Goal: Task Accomplishment & Management: Use online tool/utility

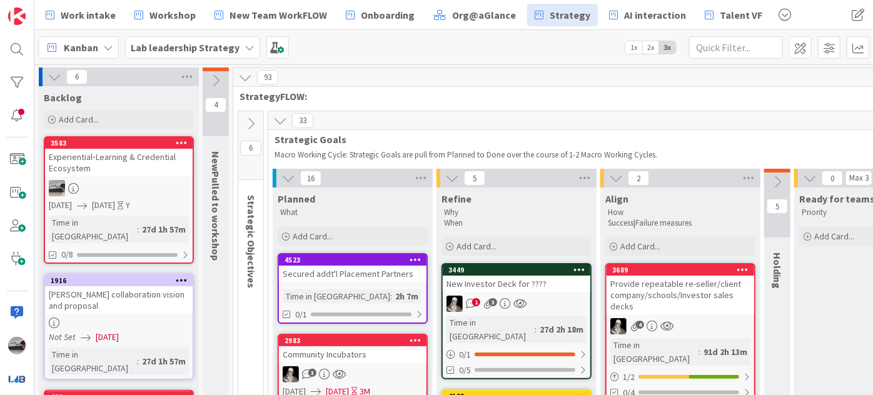
scroll to position [56, 1068]
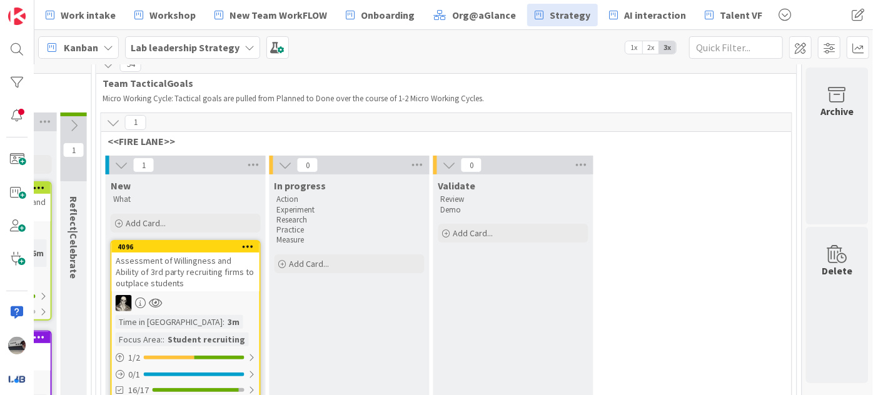
click at [246, 47] on icon at bounding box center [249, 48] width 10 height 10
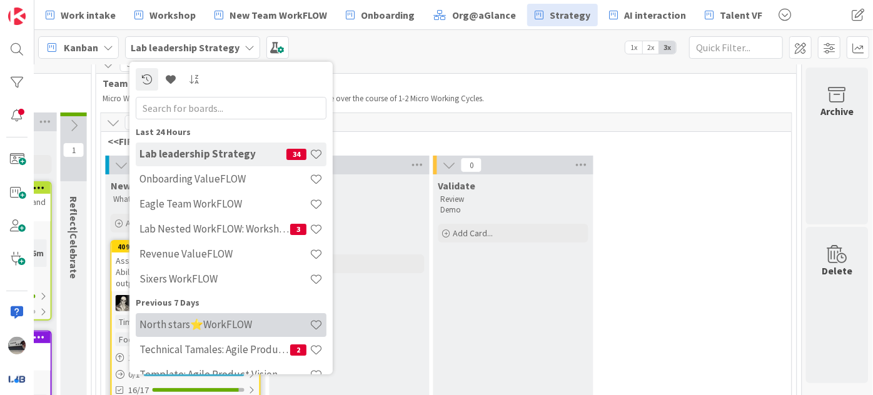
click at [215, 330] on h4 "North stars⭐WorkFLOW" at bounding box center [224, 324] width 170 height 13
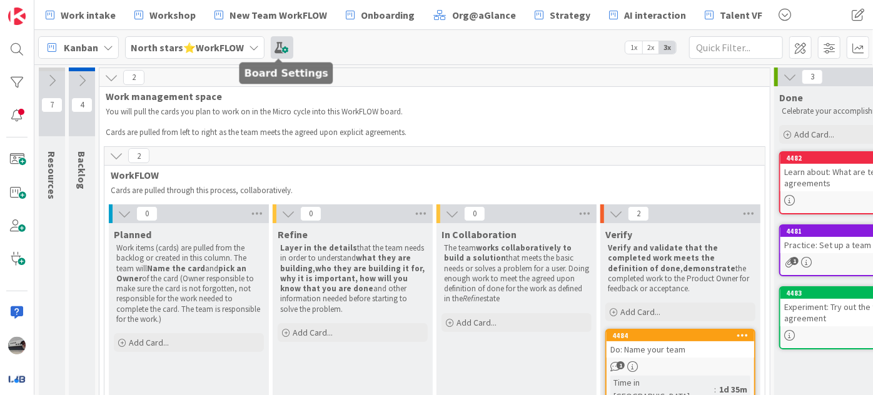
click at [278, 46] on span at bounding box center [282, 47] width 23 height 23
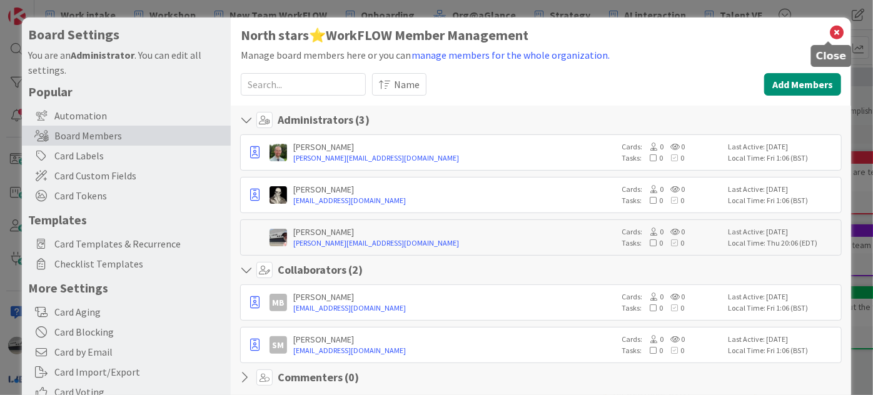
click at [829, 34] on icon at bounding box center [836, 33] width 16 height 18
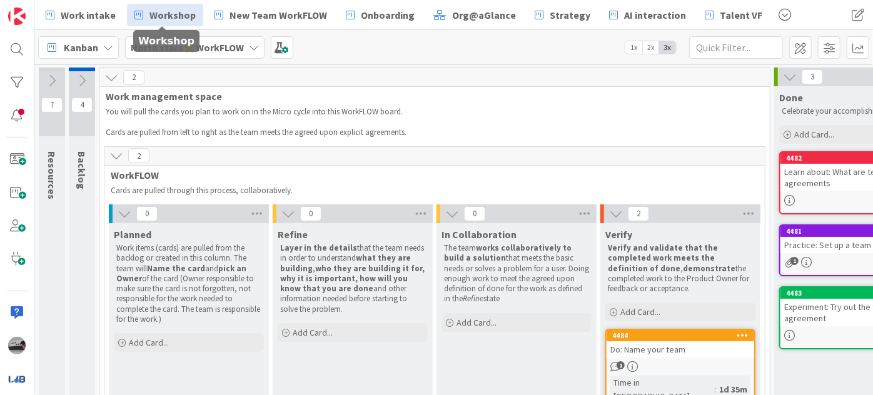
click at [149, 13] on span "Workshop" at bounding box center [172, 15] width 46 height 15
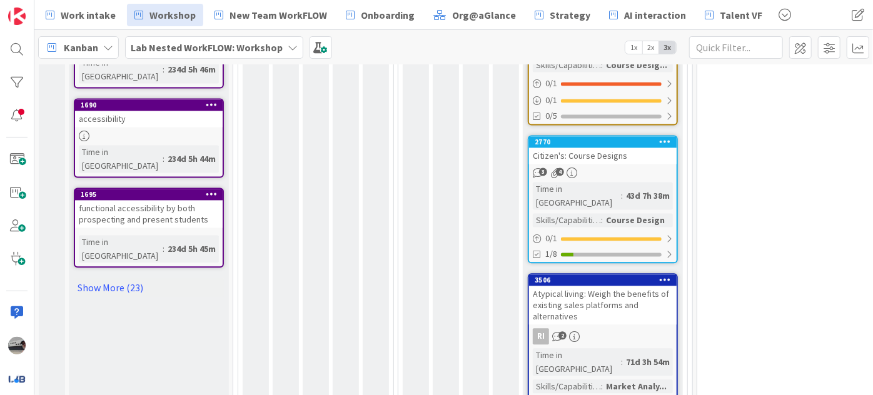
scroll to position [1306, 0]
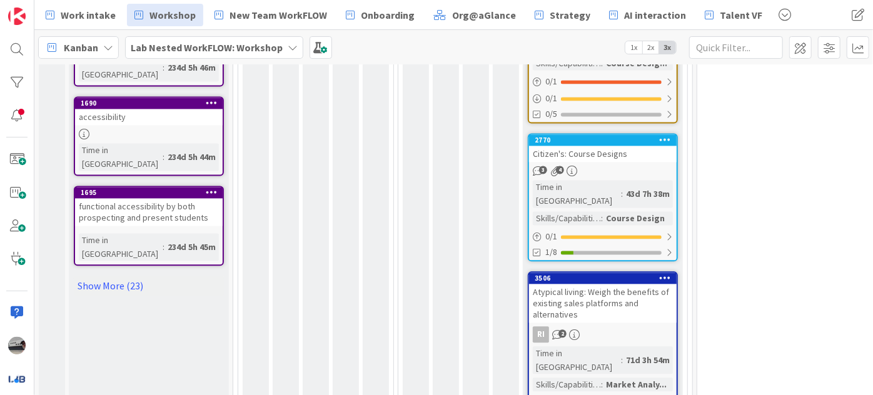
click at [567, 284] on div "Atypical living: Weigh the benefits of existing sales platforms and alternatives" at bounding box center [603, 303] width 148 height 39
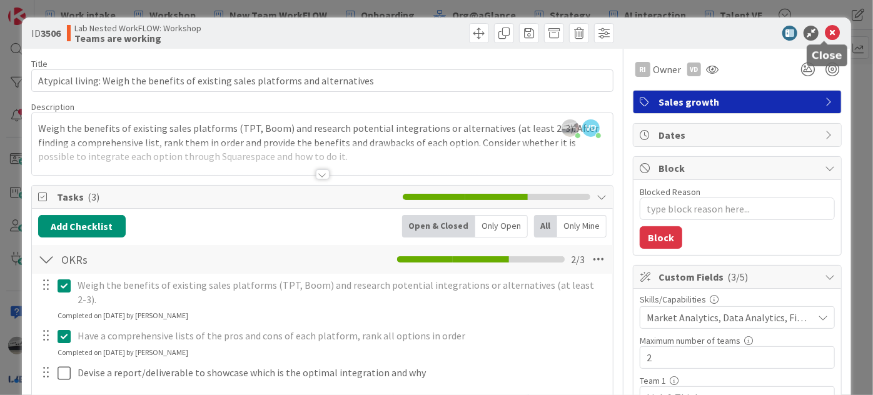
click at [827, 34] on icon at bounding box center [831, 33] width 15 height 15
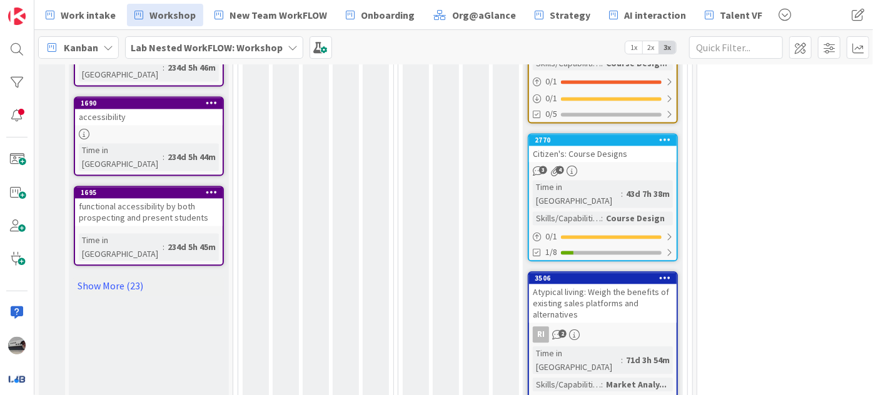
click at [609, 284] on div "Atypical living: Weigh the benefits of existing sales platforms and alternatives" at bounding box center [603, 303] width 148 height 39
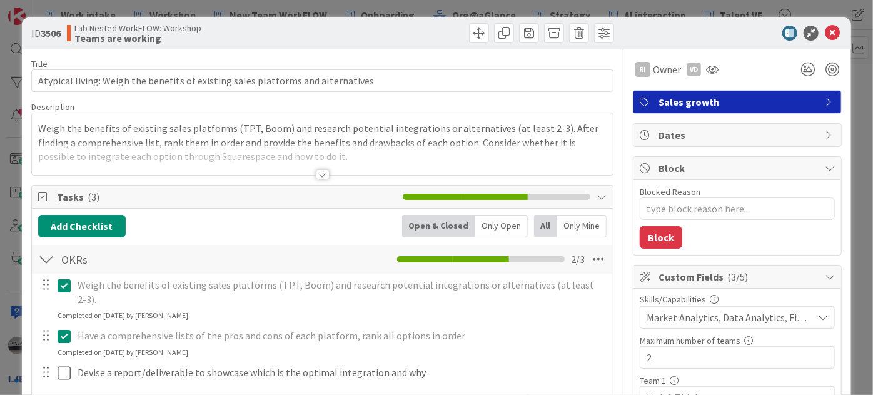
click at [320, 176] on div at bounding box center [323, 174] width 14 height 10
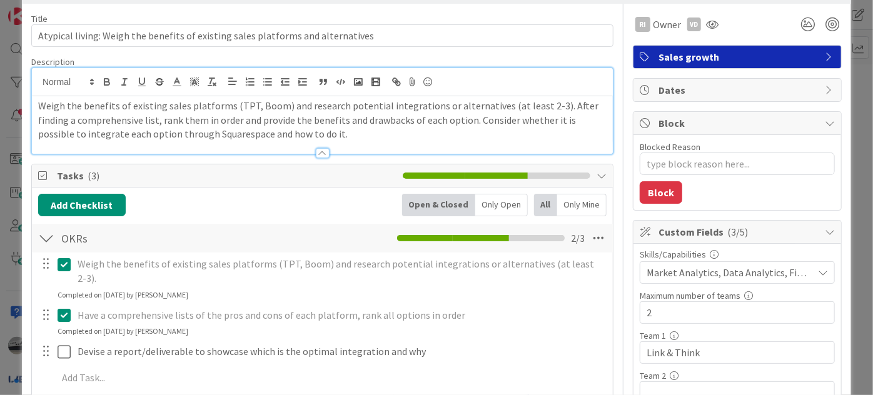
scroll to position [113, 0]
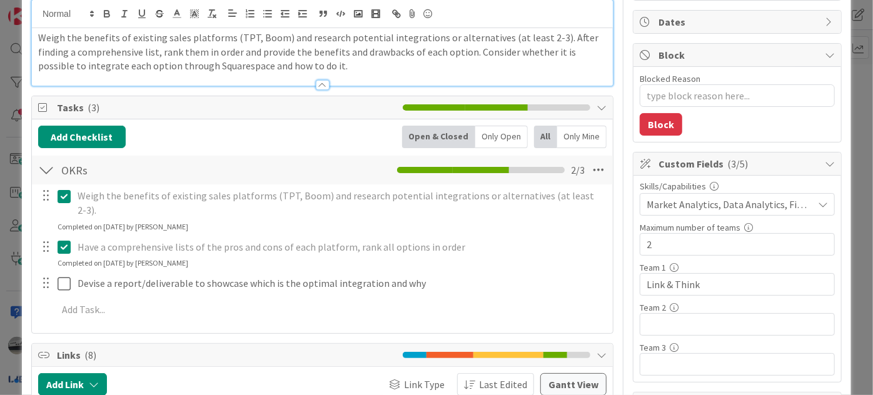
click at [321, 81] on div at bounding box center [323, 85] width 14 height 10
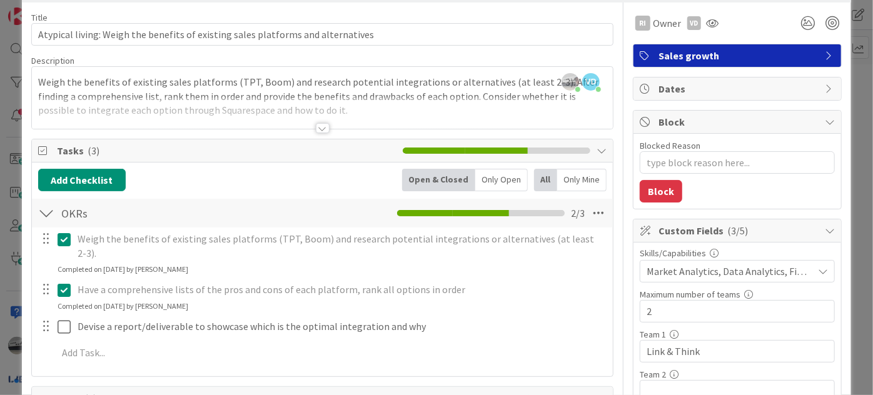
scroll to position [0, 0]
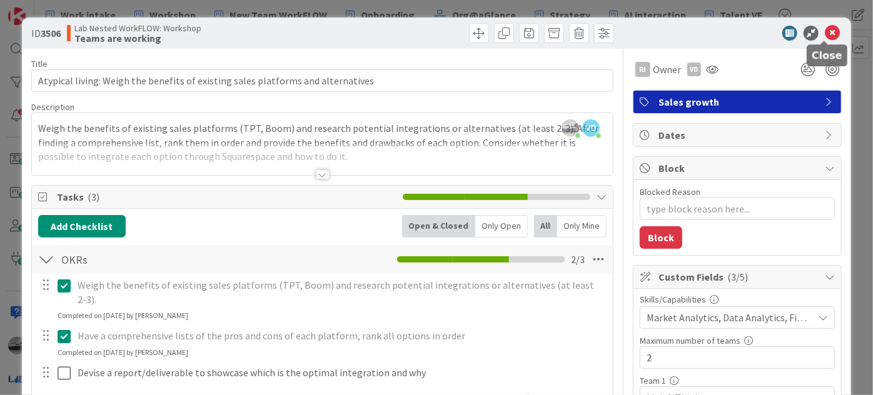
click at [824, 31] on icon at bounding box center [831, 33] width 15 height 15
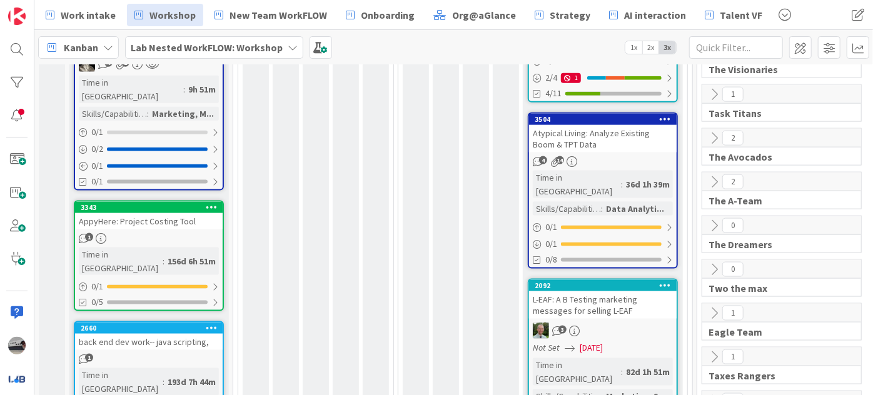
scroll to position [795, 0]
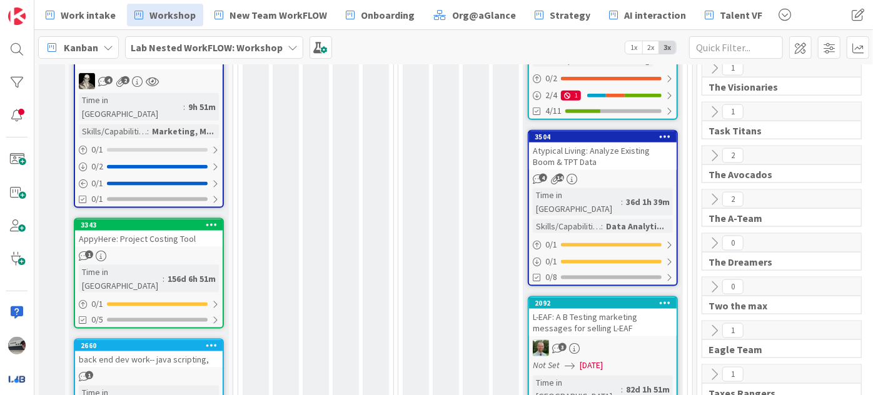
click at [601, 143] on div "Atypical Living: Analyze Existing Boom & TPT Data" at bounding box center [603, 157] width 148 height 28
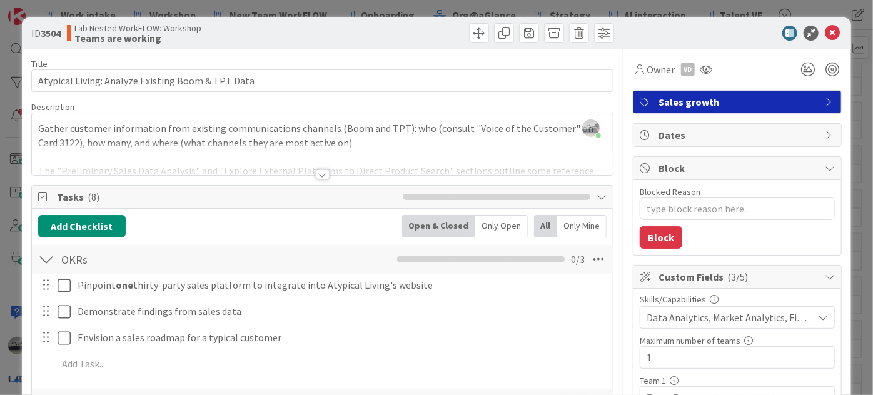
click at [319, 173] on div at bounding box center [323, 174] width 14 height 10
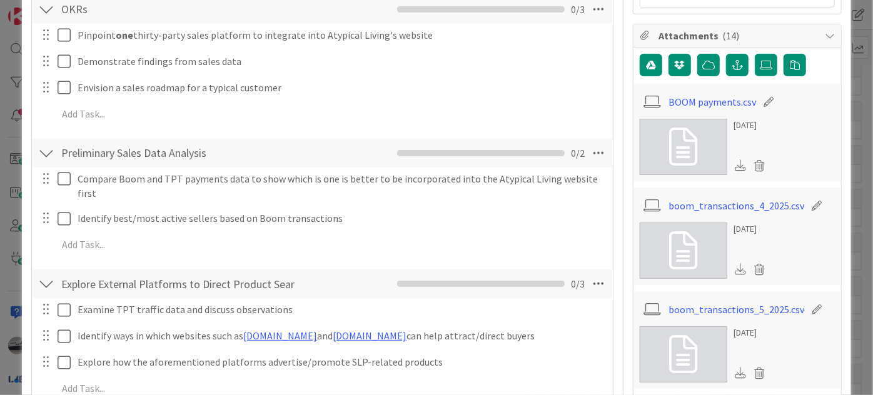
scroll to position [511, 0]
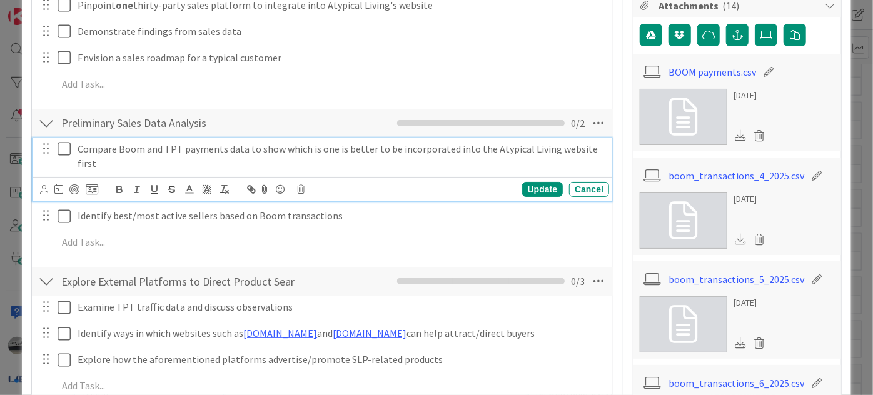
click at [61, 149] on icon at bounding box center [67, 148] width 19 height 15
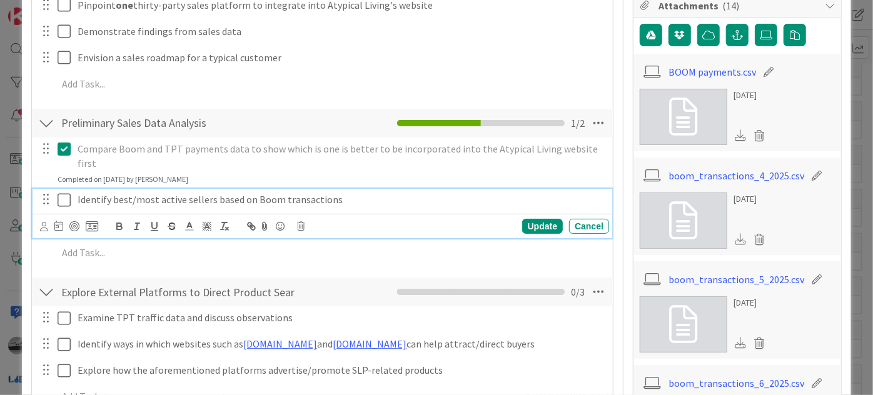
click at [63, 193] on icon at bounding box center [67, 200] width 19 height 15
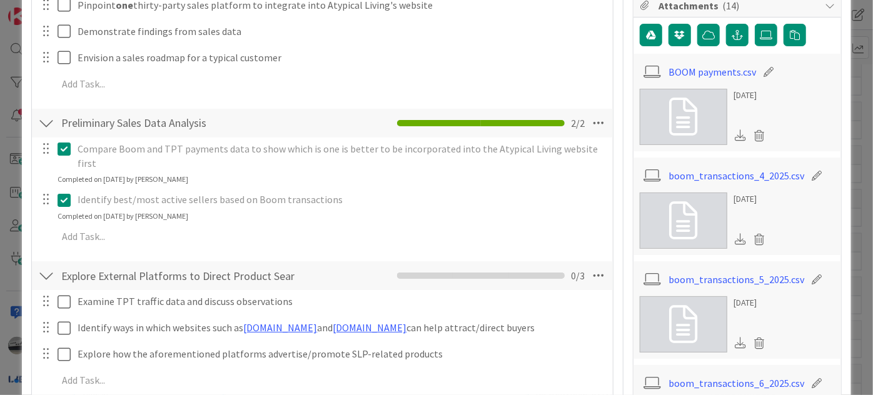
type textarea "x"
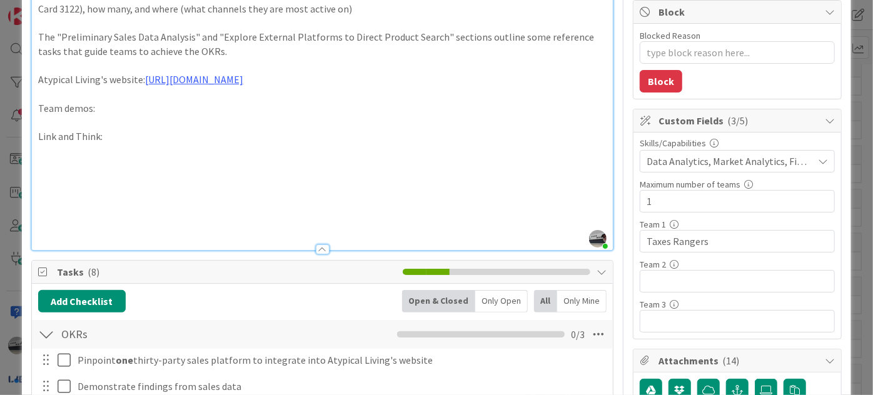
scroll to position [0, 0]
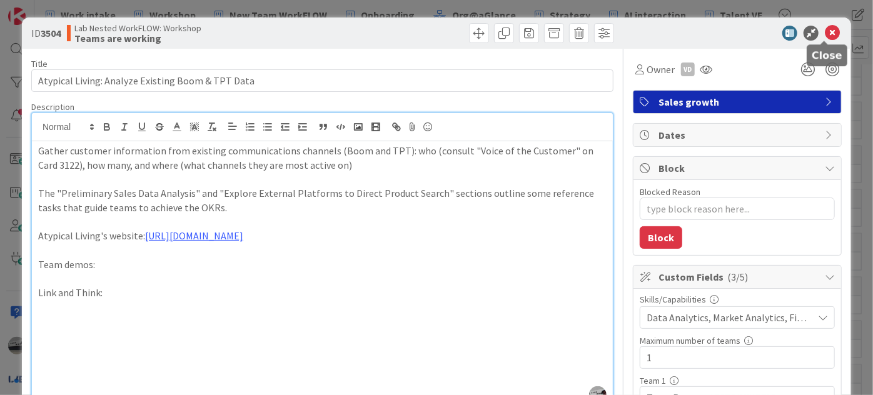
click at [824, 34] on icon at bounding box center [831, 33] width 15 height 15
